Goal: Task Accomplishment & Management: Manage account settings

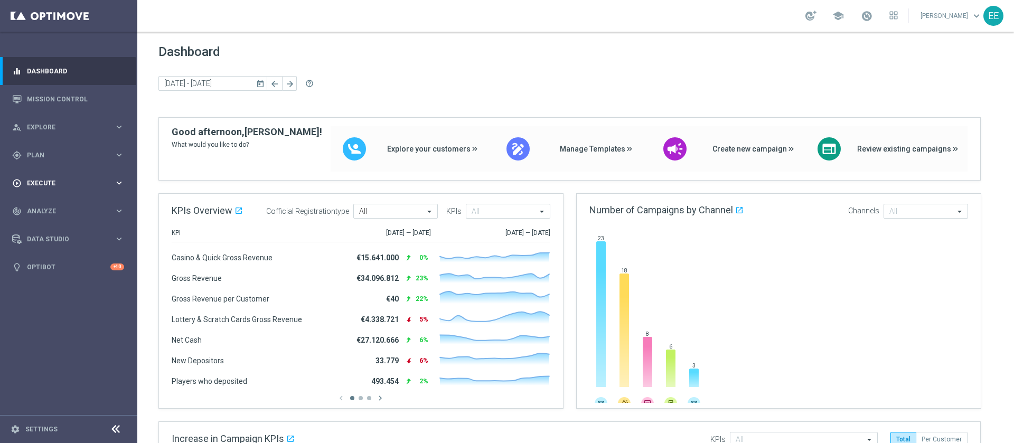
click at [63, 191] on div "play_circle_outline Execute keyboard_arrow_right" at bounding box center [68, 183] width 136 height 28
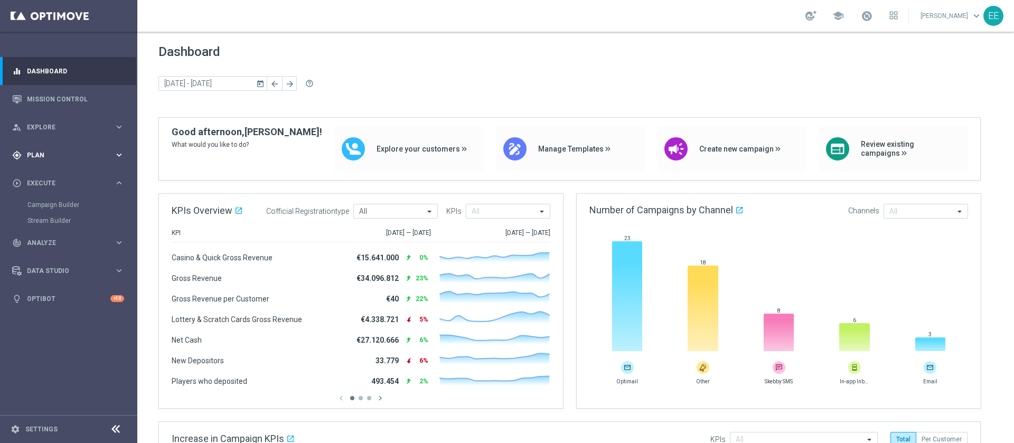
click at [56, 156] on span "Plan" at bounding box center [70, 155] width 87 height 6
click at [58, 173] on link "Target Groups" at bounding box center [68, 177] width 82 height 8
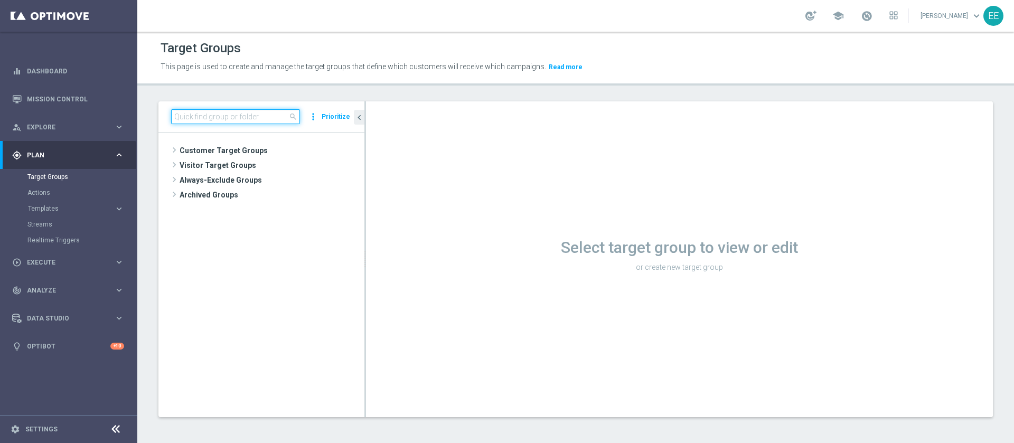
click at [240, 114] on input at bounding box center [235, 116] width 129 height 15
paste input "Clienti STAR M09 - TM M10 06.10"
type input "Clienti STAR M09 - TM M10 06.10"
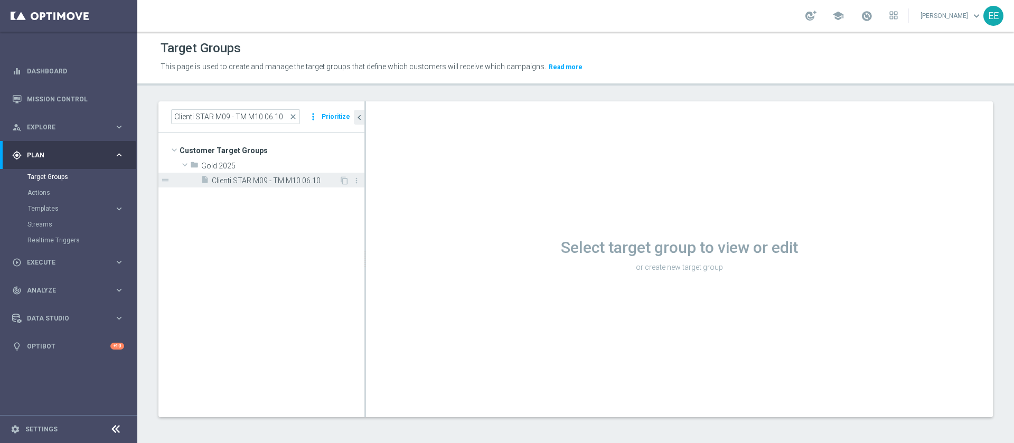
click at [269, 184] on span "Clienti STAR M09 - TM M10 06.10" at bounding box center [275, 180] width 127 height 9
click at [305, 177] on span "Clienti STAR M09 - TM M10 06.10" at bounding box center [275, 180] width 127 height 9
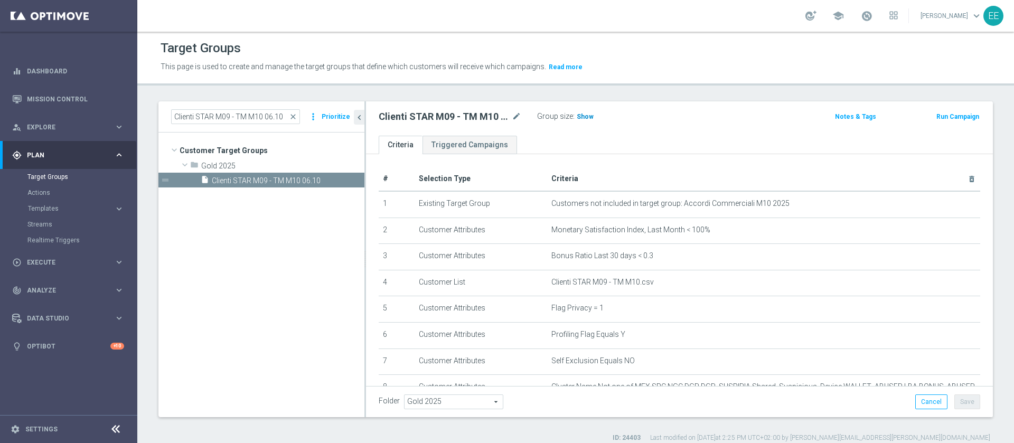
click at [587, 119] on span "Show" at bounding box center [585, 116] width 17 height 7
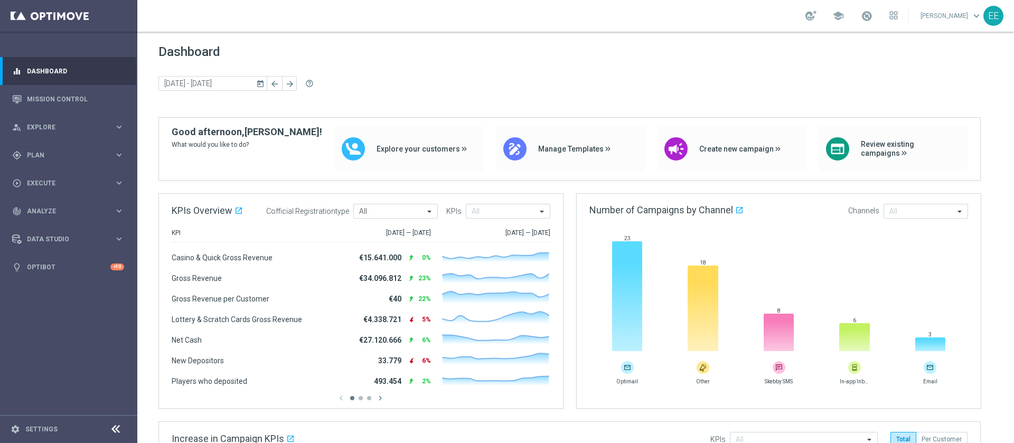
click at [871, 24] on link at bounding box center [867, 16] width 14 height 17
click at [871, 24] on link "Last available data: 11 Oct 2025 Batch process in progress check_circle Data Up…" at bounding box center [867, 16] width 14 height 17
